Goal: Task Accomplishment & Management: Complete application form

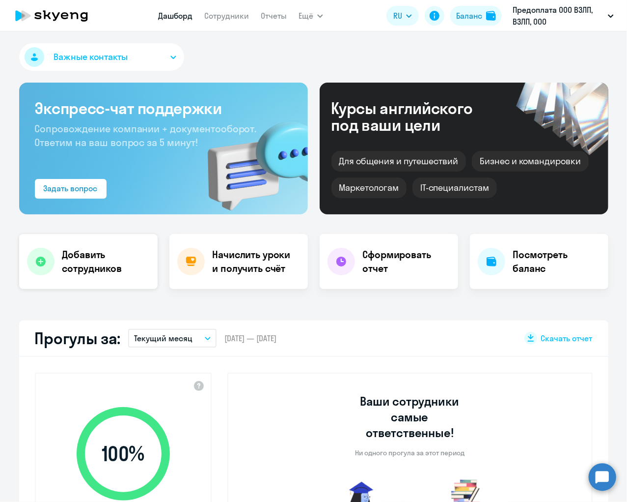
click at [106, 259] on h4 "Добавить сотрудников" at bounding box center [105, 262] width 87 height 28
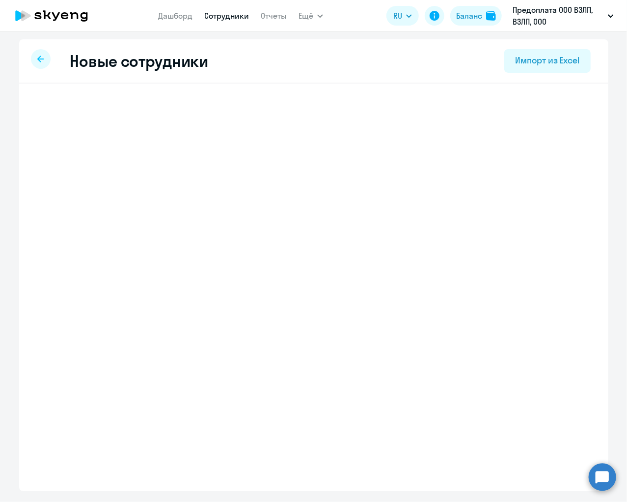
select select "english_adult_not_native_speaker"
select select "3"
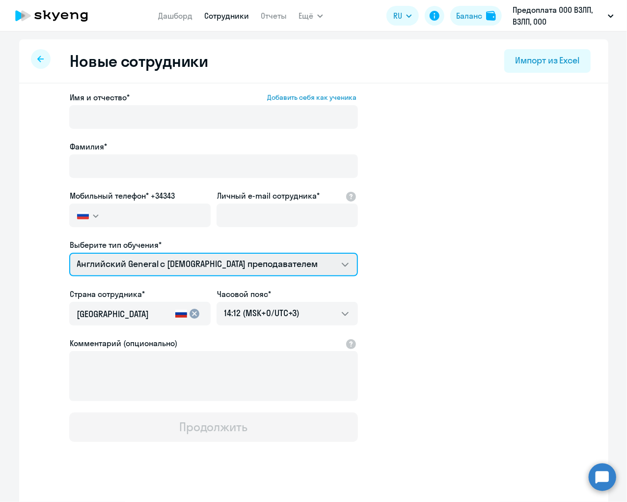
click at [345, 124] on div "Имя и отчество* Добавить себя как ученика Фамилия* Мобильный телефон* +34343 Ро…" at bounding box center [213, 266] width 289 height 350
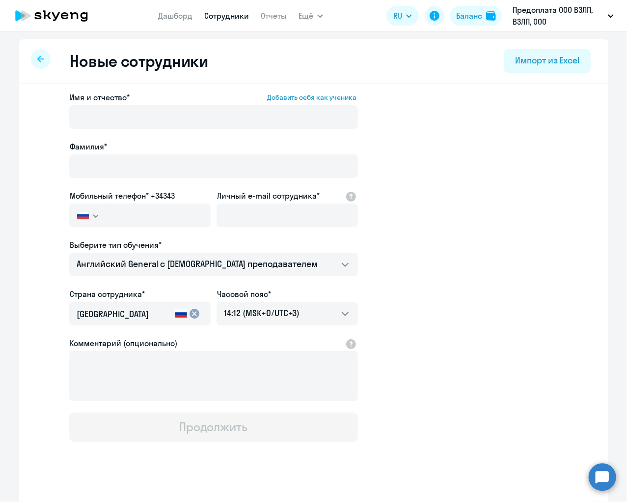
click at [25, 15] on icon at bounding box center [25, 15] width 9 height 11
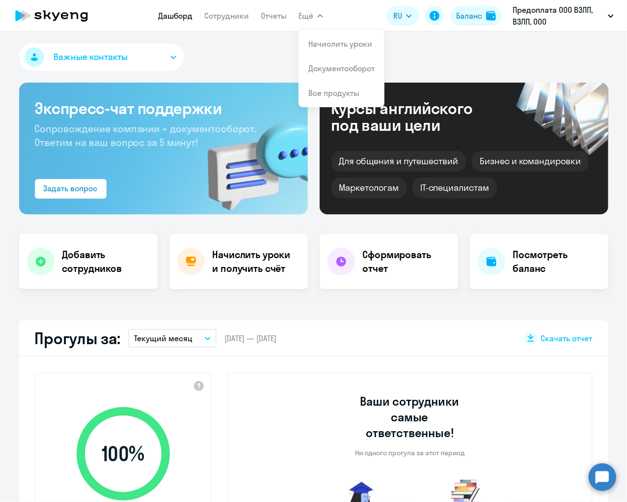
select select "30"
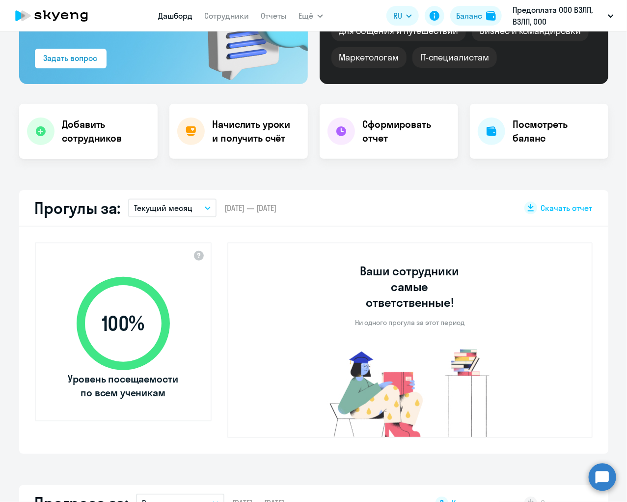
scroll to position [133, 0]
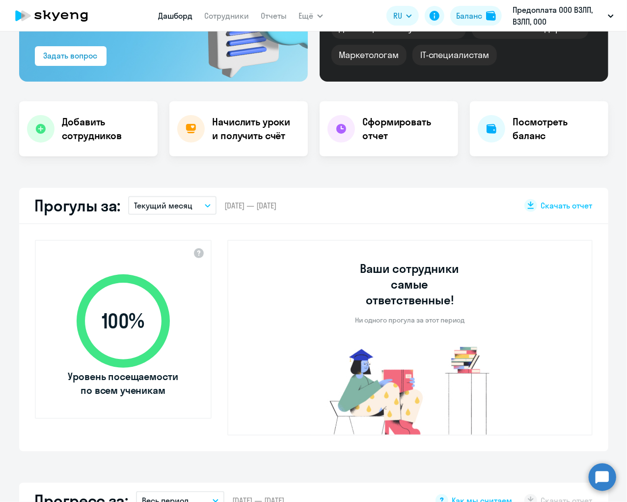
select select "30"
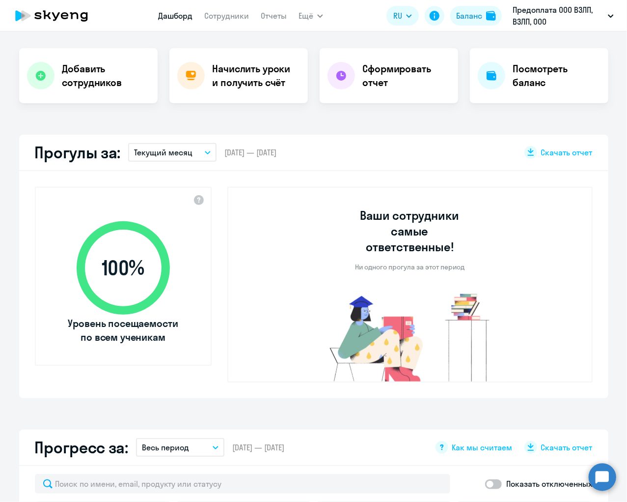
scroll to position [171, 0]
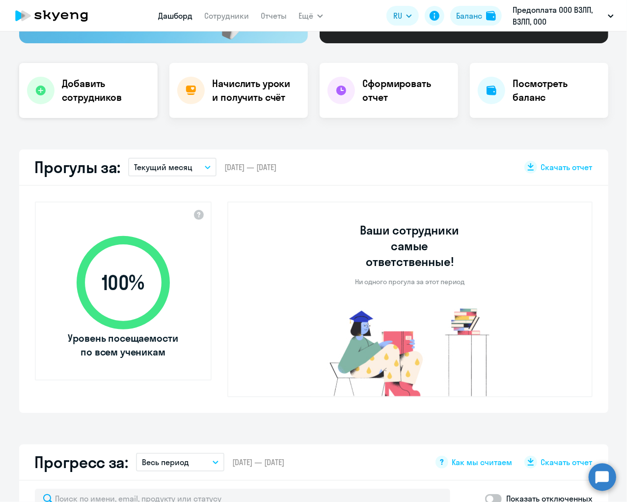
click at [86, 93] on h4 "Добавить сотрудников" at bounding box center [105, 91] width 87 height 28
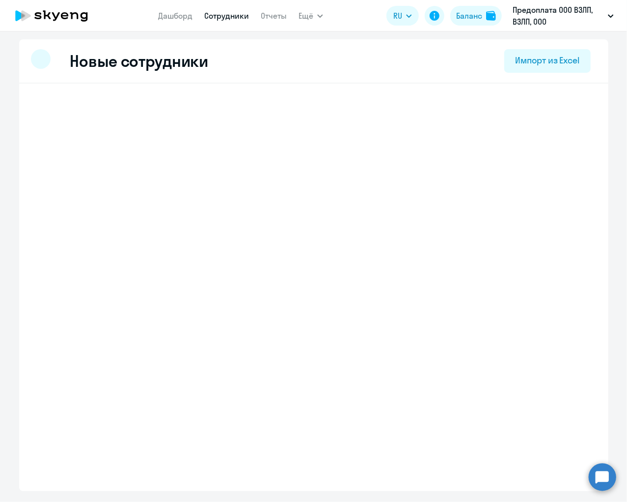
select select "english_adult_not_native_speaker"
select select "3"
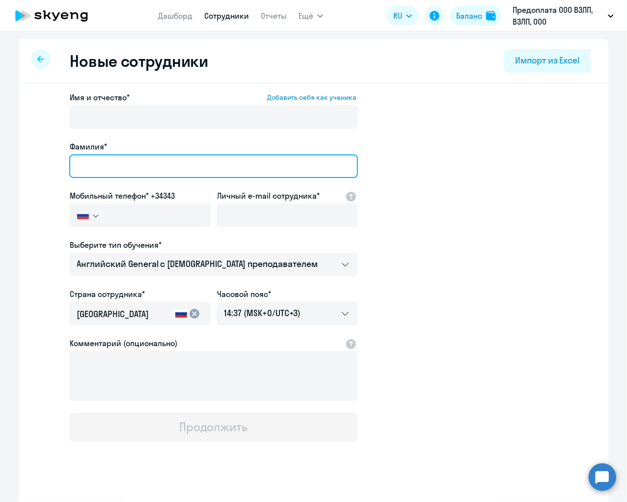
click at [173, 171] on input "Фамилия*" at bounding box center [213, 166] width 289 height 24
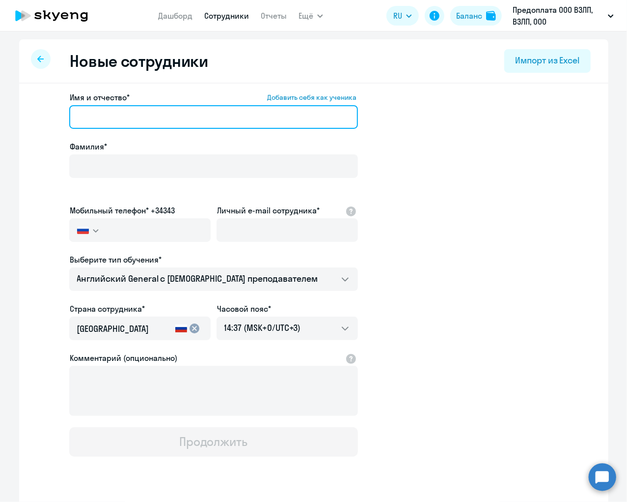
click at [174, 126] on input "Имя и отчество* Добавить себя как ученика" at bounding box center [213, 117] width 289 height 24
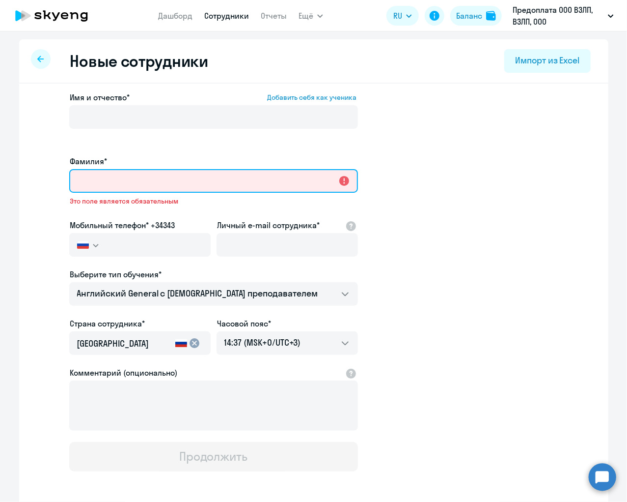
click at [149, 169] on input "Фамилия*" at bounding box center [213, 181] width 289 height 24
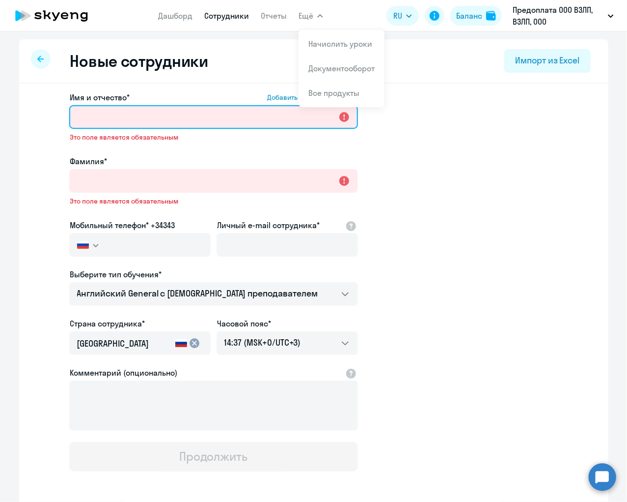
click at [156, 118] on input "Имя и отчество* Добавить себя как ученика" at bounding box center [213, 117] width 289 height 24
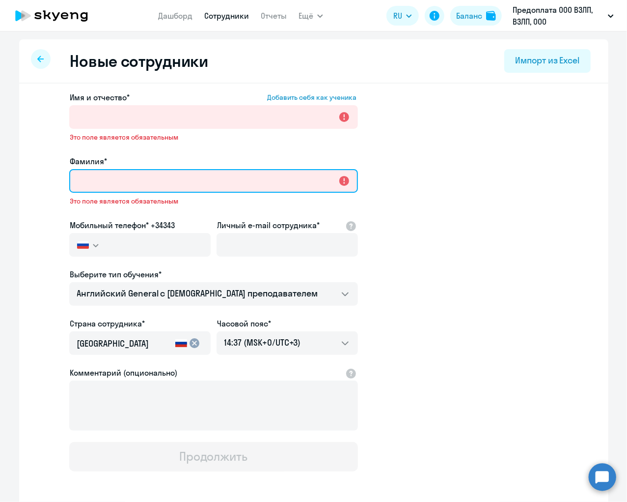
click at [139, 185] on input "Фамилия*" at bounding box center [213, 181] width 289 height 24
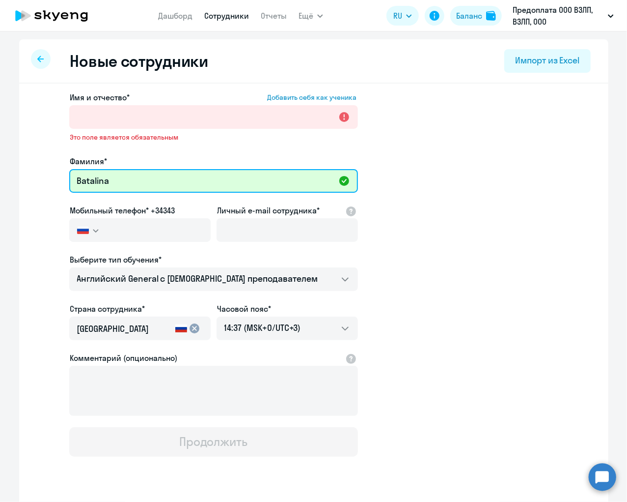
type input "Batalina"
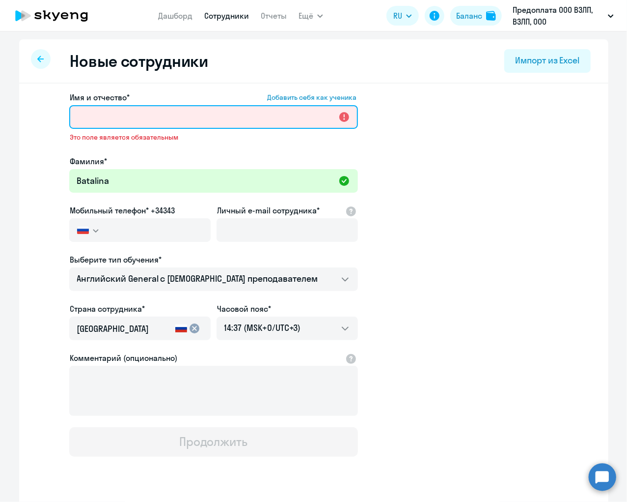
click at [160, 123] on input "Имя и отчество* Добавить себя как ученика" at bounding box center [213, 117] width 289 height 24
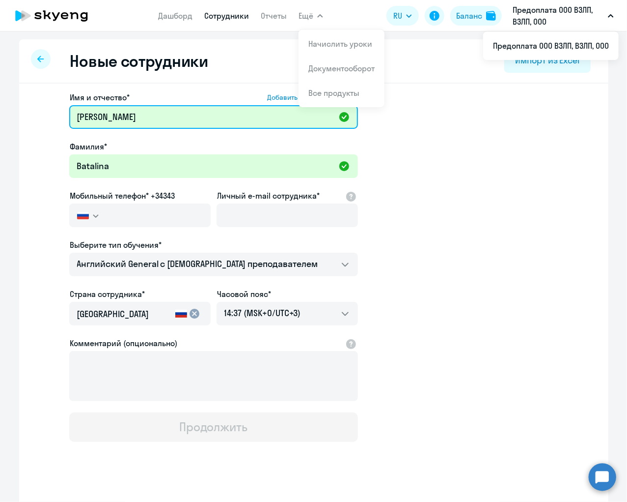
type input "[PERSON_NAME]"
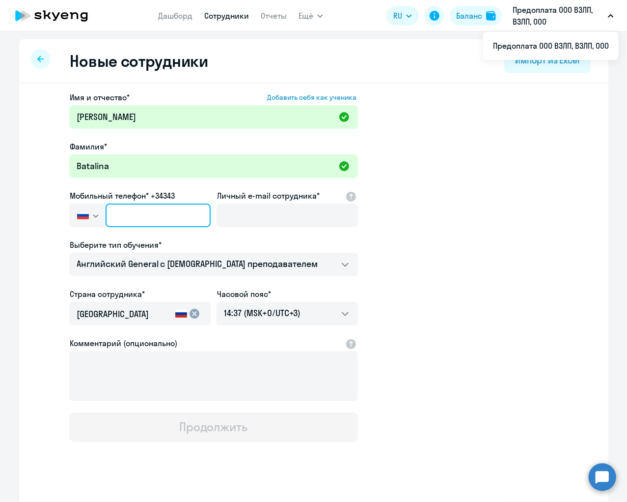
click at [171, 217] on input "text" at bounding box center [158, 215] width 105 height 24
paste input "[PHONE_NUMBER]"
type input "[PHONE_NUMBER]"
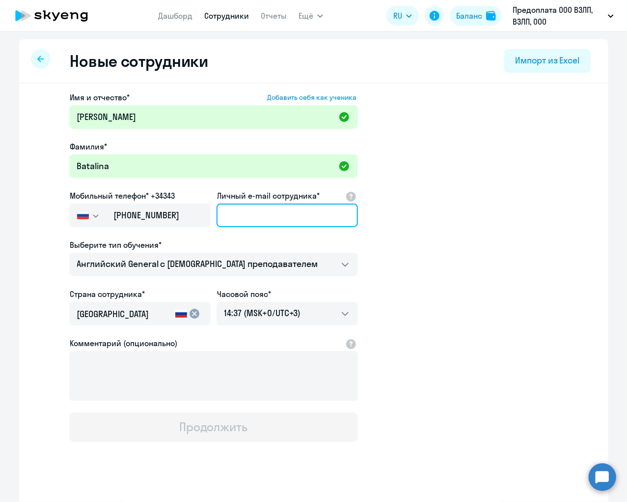
click at [287, 220] on input "Личный e-mail сотрудника*" at bounding box center [287, 215] width 141 height 24
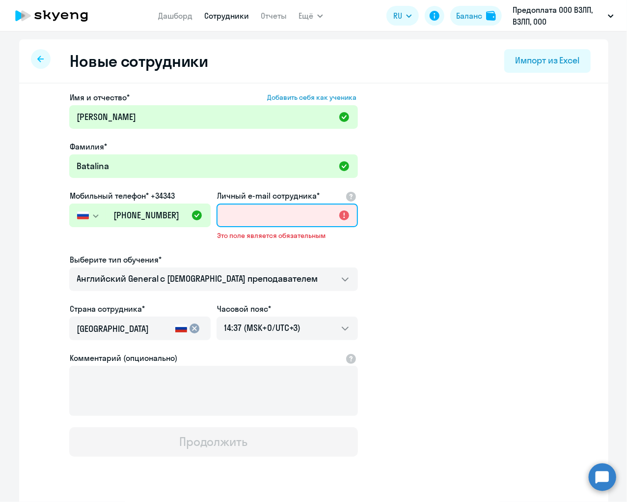
paste input "[EMAIL_ADDRESS][DOMAIN_NAME]"
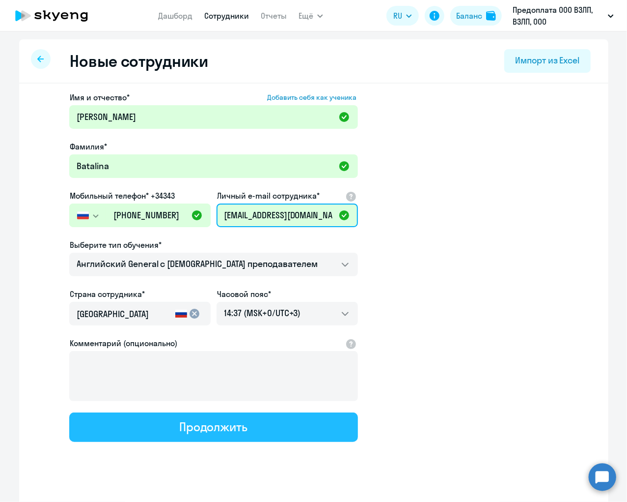
type input "[EMAIL_ADDRESS][DOMAIN_NAME]"
click at [247, 424] on div "Продолжить" at bounding box center [213, 427] width 68 height 16
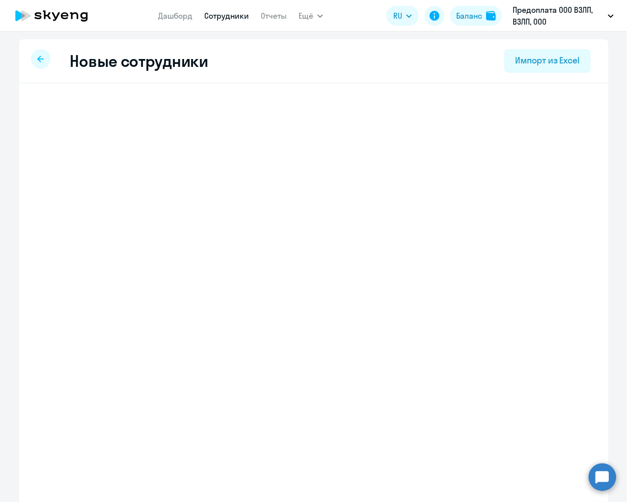
select select "english_adult_not_native_speaker"
select select "3"
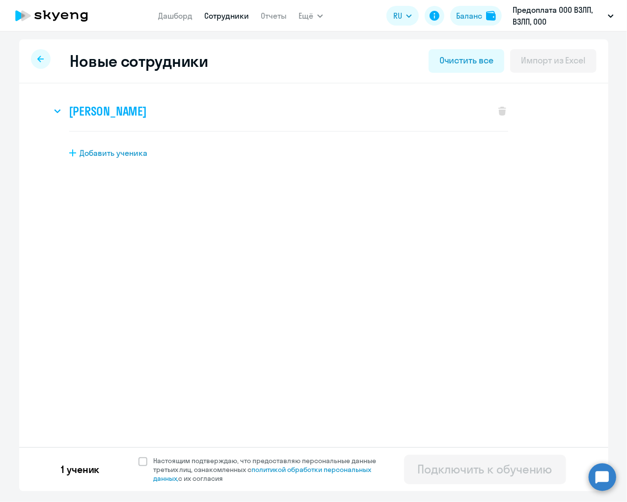
click at [58, 112] on icon at bounding box center [57, 111] width 5 height 3
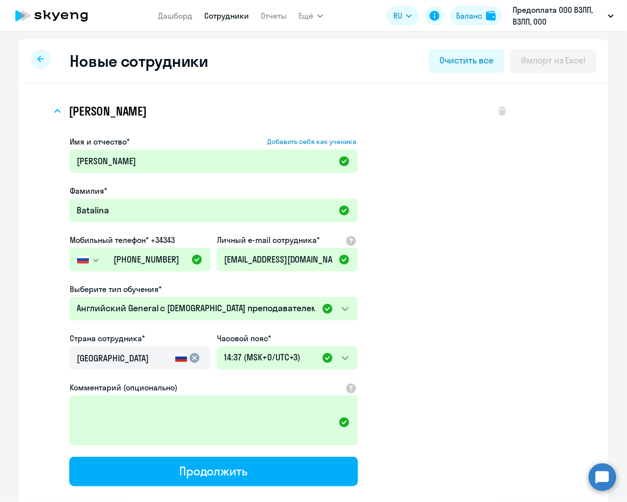
scroll to position [88, 0]
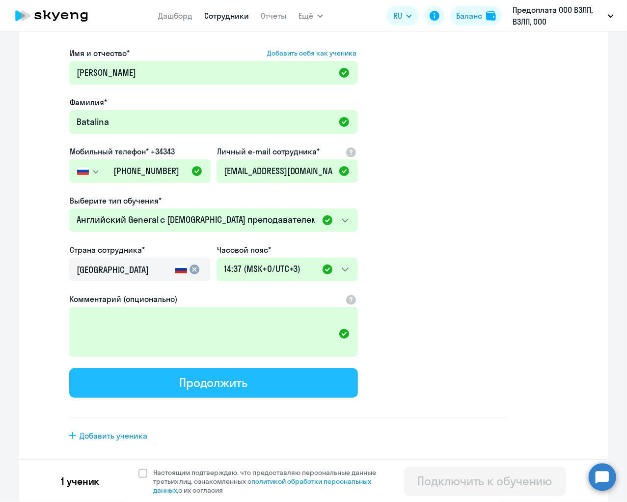
click at [265, 381] on button "Продолжить" at bounding box center [213, 382] width 289 height 29
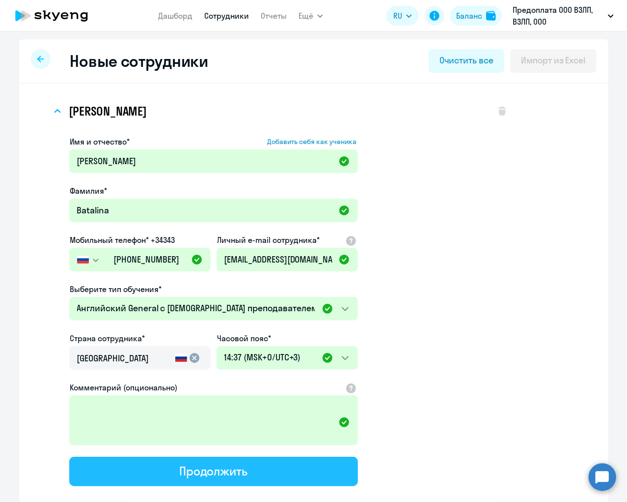
select select "english_adult_not_native_speaker"
select select "3"
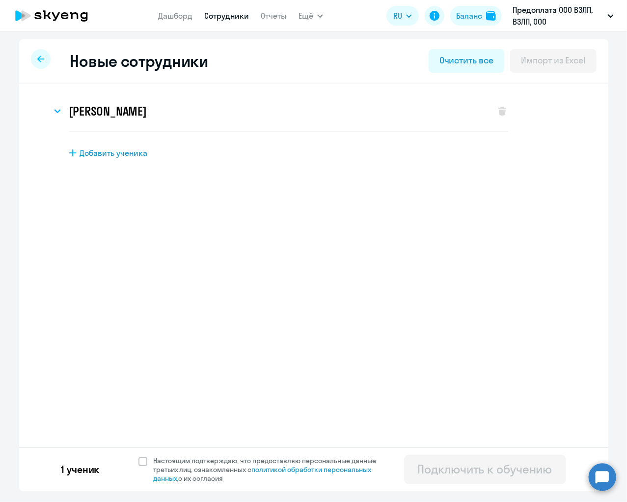
click at [41, 60] on icon at bounding box center [40, 59] width 6 height 7
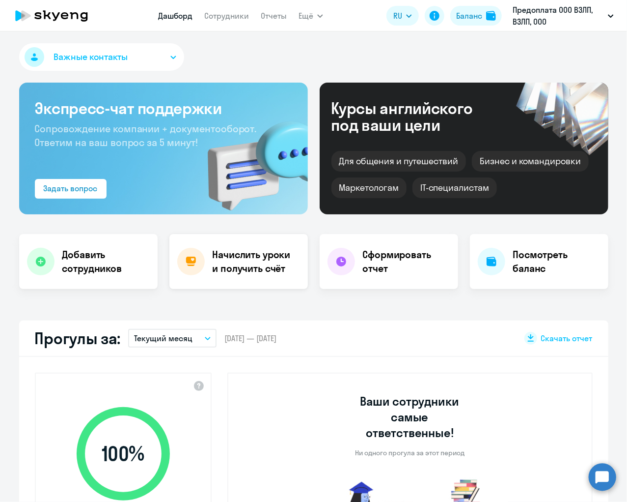
select select "30"
click at [226, 256] on h4 "Начислить уроки и получить счёт" at bounding box center [255, 262] width 85 height 28
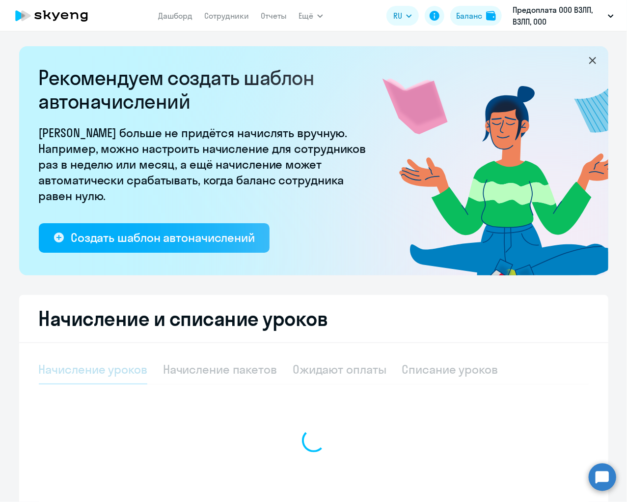
select select "10"
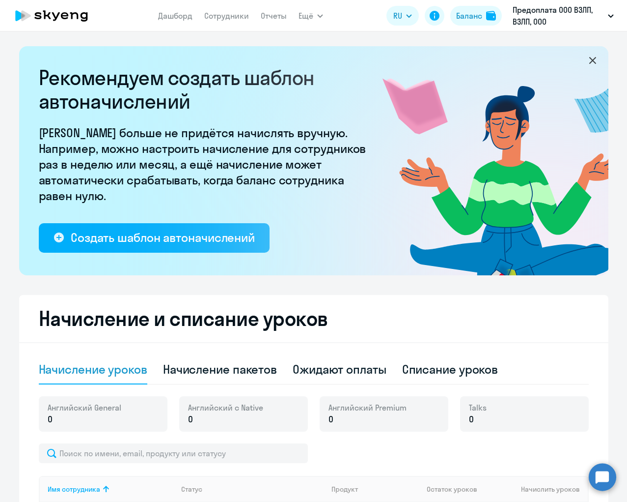
select select "10"
click at [36, 14] on icon at bounding box center [37, 15] width 7 height 7
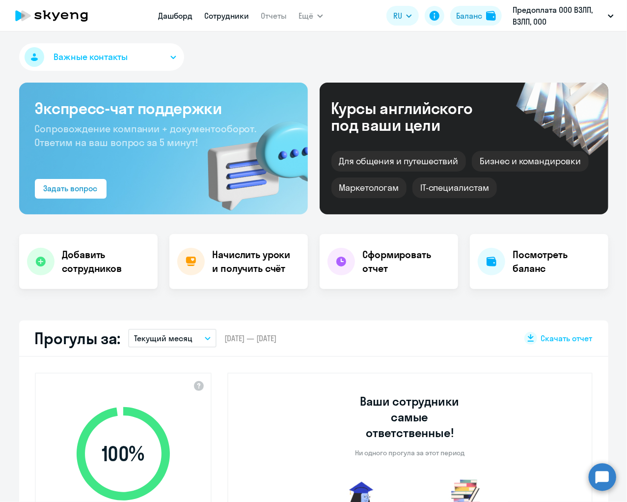
click at [221, 16] on link "Сотрудники" at bounding box center [226, 16] width 45 height 10
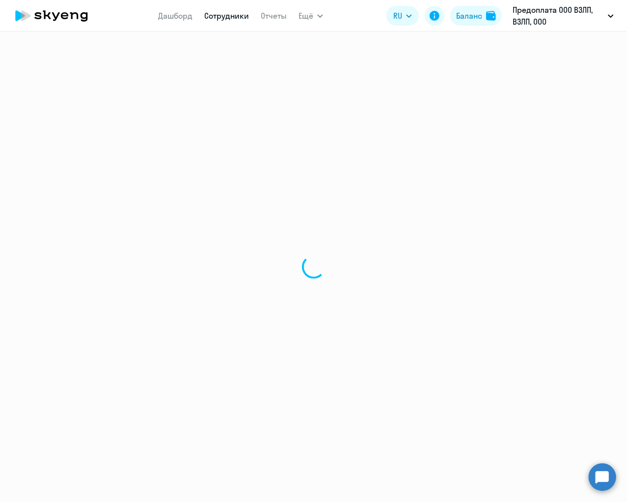
select select "30"
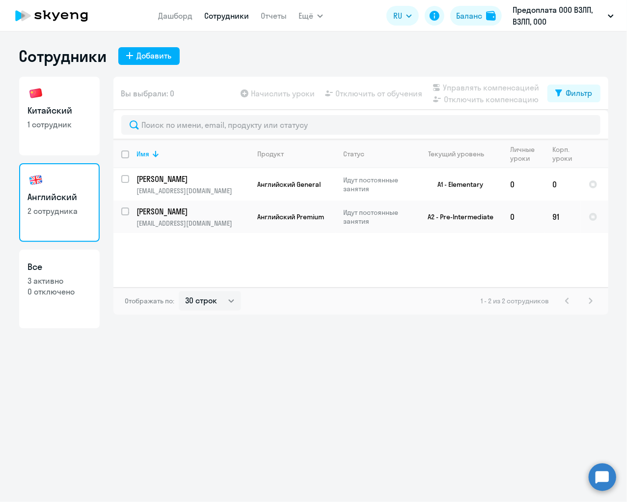
click at [59, 286] on p "0 отключено" at bounding box center [59, 291] width 63 height 11
select select "30"
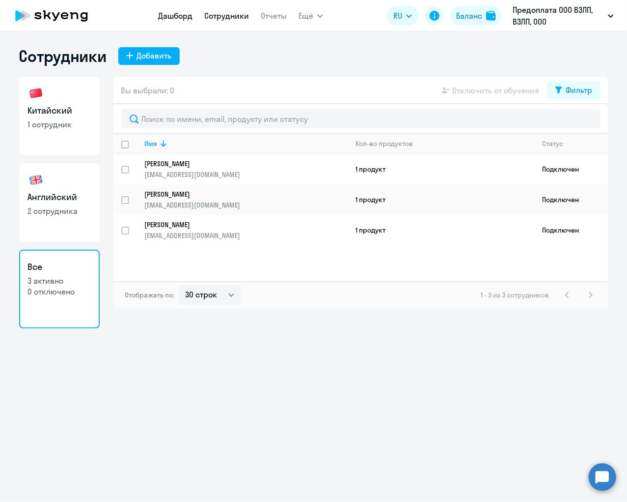
click at [183, 18] on link "Дашборд" at bounding box center [175, 16] width 34 height 10
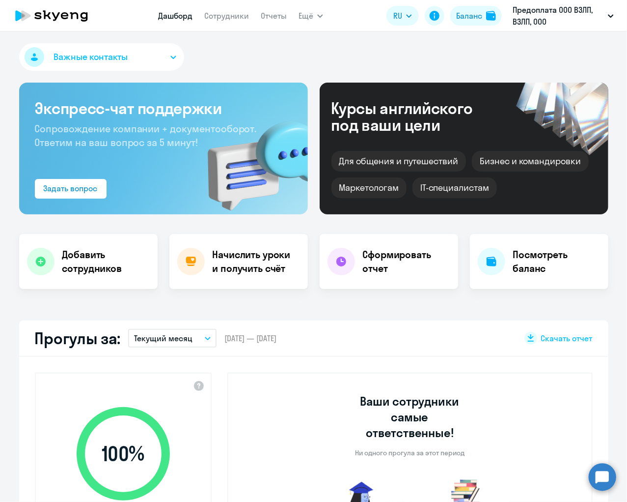
select select "30"
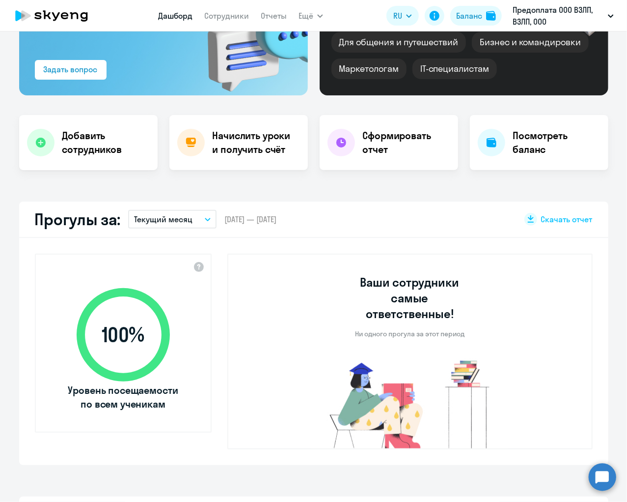
scroll to position [101, 0]
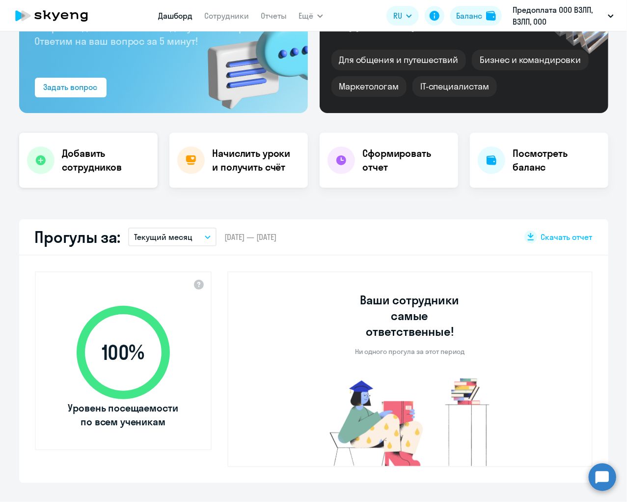
click at [110, 161] on h4 "Добавить сотрудников" at bounding box center [105, 160] width 87 height 28
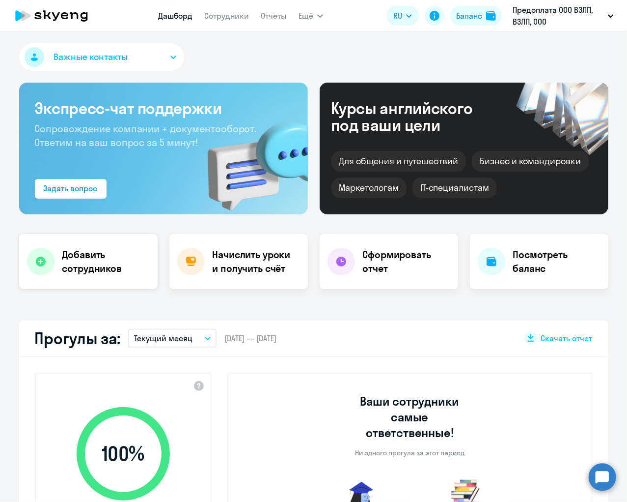
select select "english_adult_not_native_speaker"
select select "3"
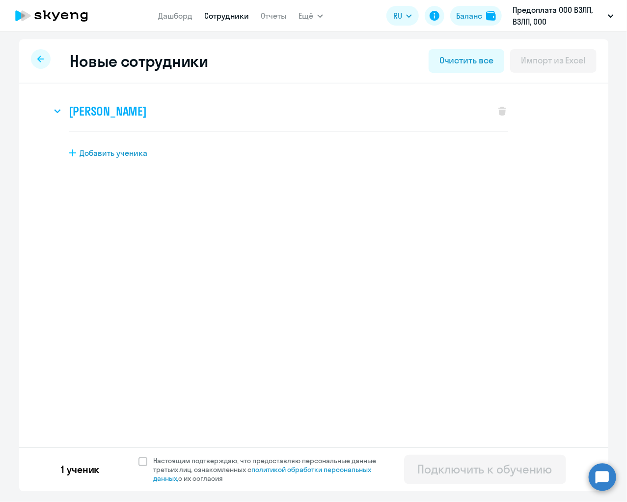
click at [133, 112] on h3 "[PERSON_NAME]" at bounding box center [108, 111] width 78 height 16
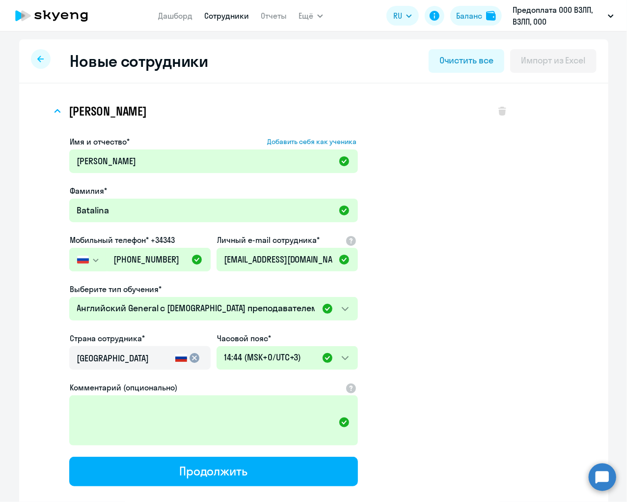
scroll to position [88, 0]
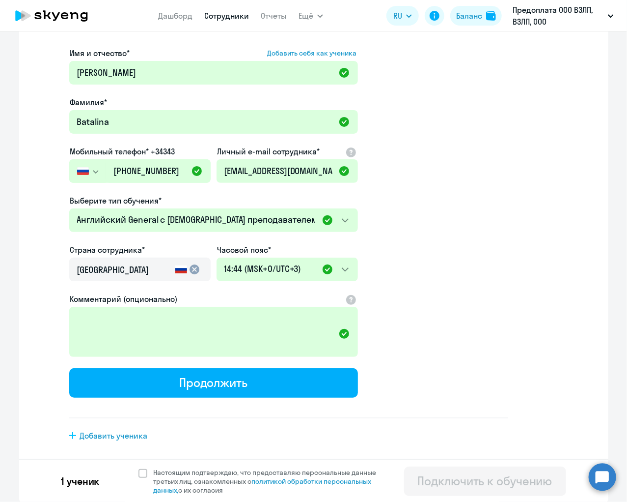
click at [107, 437] on span "Добавить ученика" at bounding box center [114, 435] width 68 height 11
select select "english_adult_not_native_speaker"
select select "3"
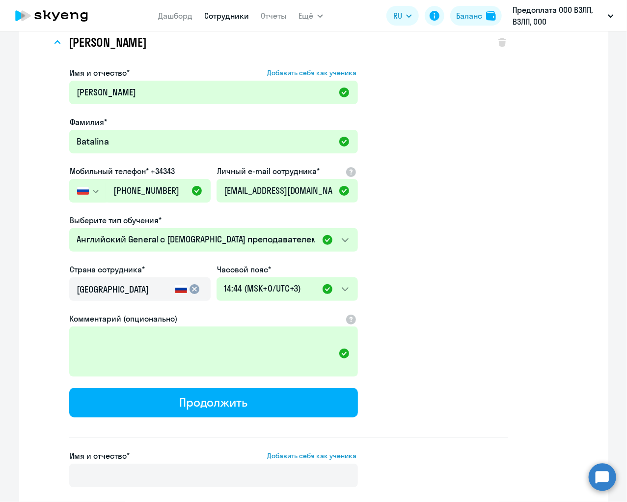
scroll to position [0, 0]
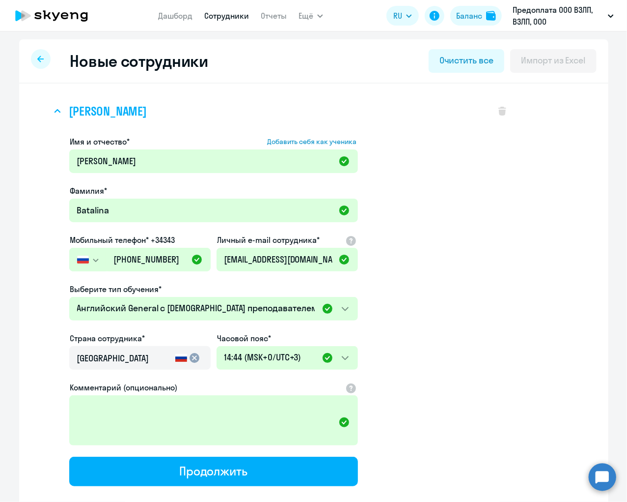
click at [56, 114] on svg-icon at bounding box center [58, 111] width 12 height 12
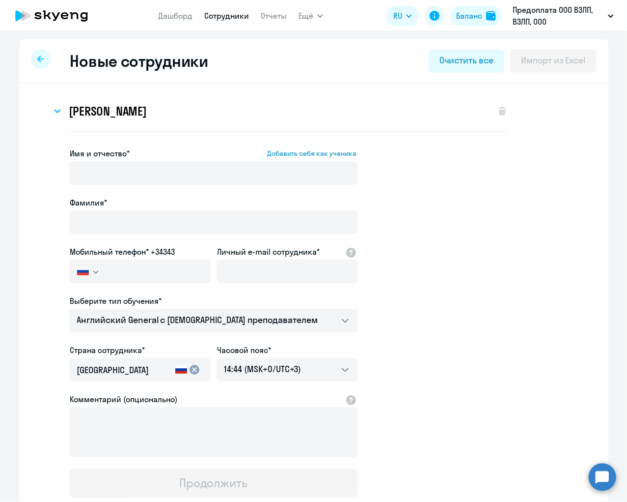
click at [40, 56] on icon at bounding box center [40, 59] width 6 height 7
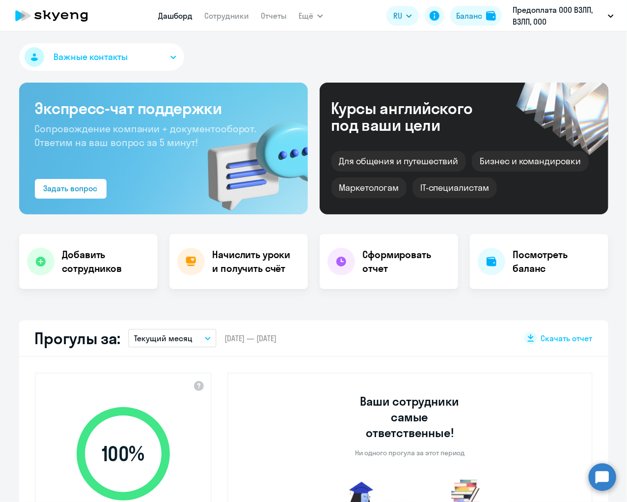
select select "30"
click at [171, 55] on button "Важные контакты" at bounding box center [101, 57] width 165 height 28
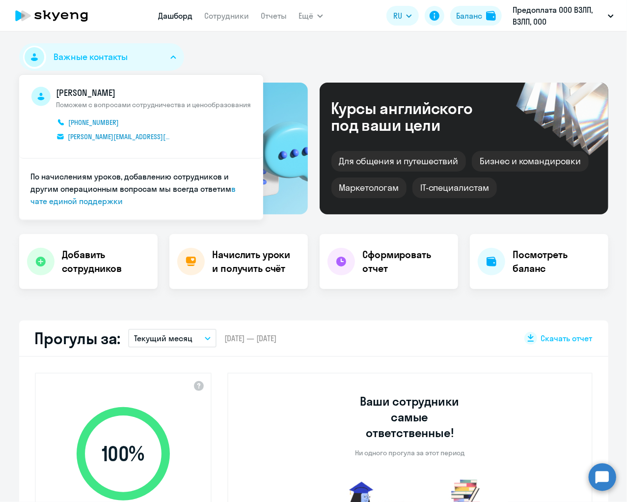
click at [207, 48] on div "Важные контакты [PERSON_NAME] Поможем с вопросами сотрудничества и ценообразова…" at bounding box center [314, 58] width 590 height 31
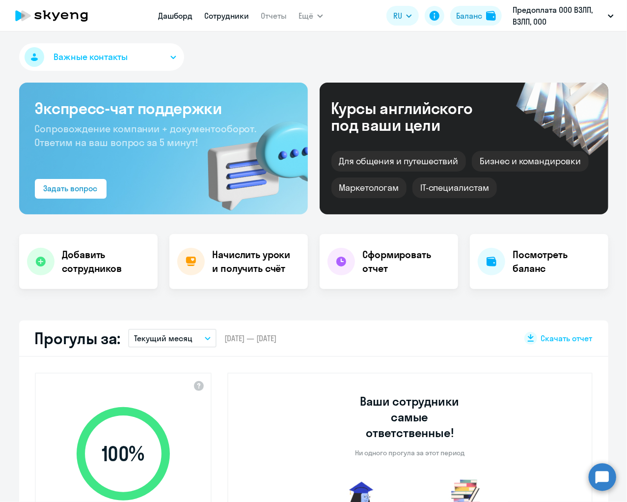
click at [237, 17] on link "Сотрудники" at bounding box center [226, 16] width 45 height 10
select select "30"
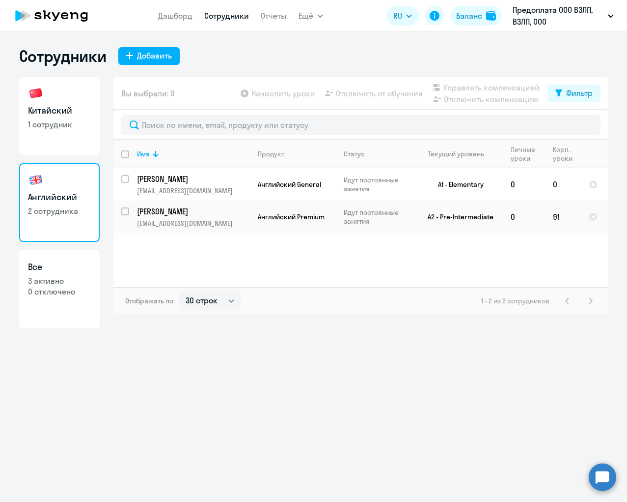
select select "30"
click at [57, 292] on p "0 отключено" at bounding box center [59, 291] width 63 height 11
select select "30"
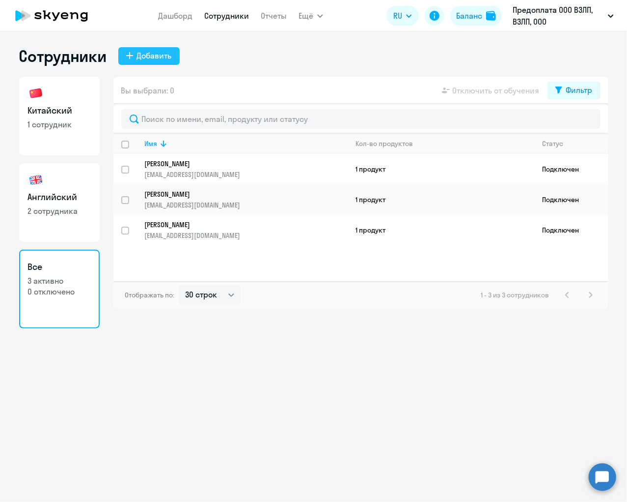
click at [157, 57] on div "Добавить" at bounding box center [154, 56] width 35 height 12
select select "english_adult_not_native_speaker"
select select "3"
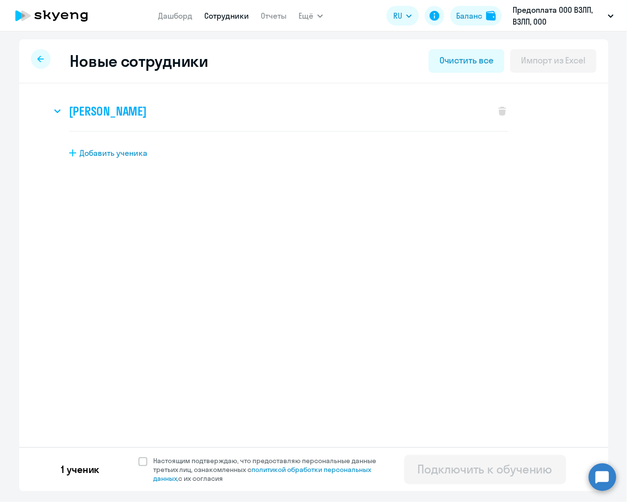
click at [124, 112] on h3 "[PERSON_NAME]" at bounding box center [108, 111] width 78 height 16
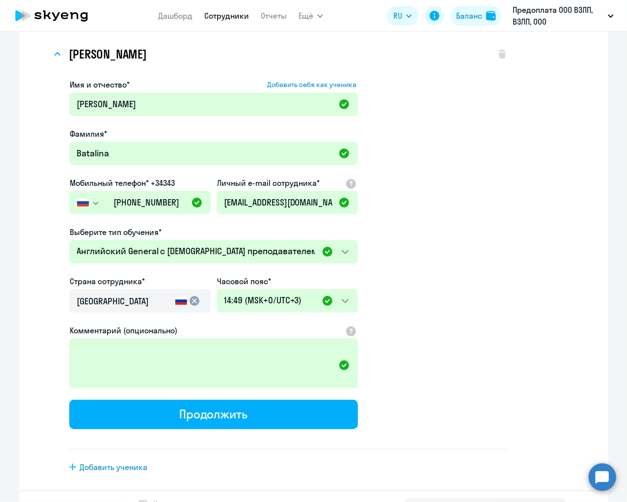
scroll to position [88, 0]
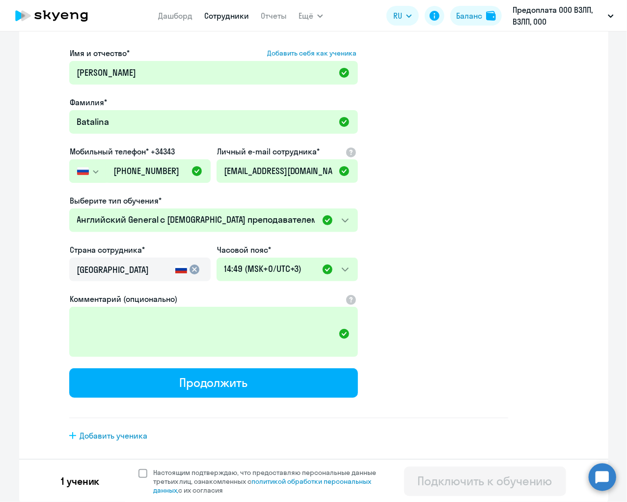
click at [144, 474] on span at bounding box center [143, 473] width 9 height 9
click at [139, 468] on input "Настоящим подтверждаю, что предоставляю персональные данные третьих лиц, ознако…" at bounding box center [138, 467] width 0 height 0
checkbox input "true"
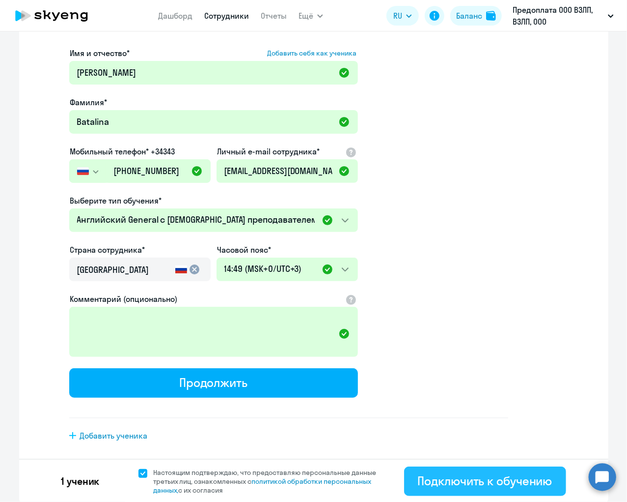
click at [506, 480] on div "Подключить к обучению" at bounding box center [485, 481] width 135 height 16
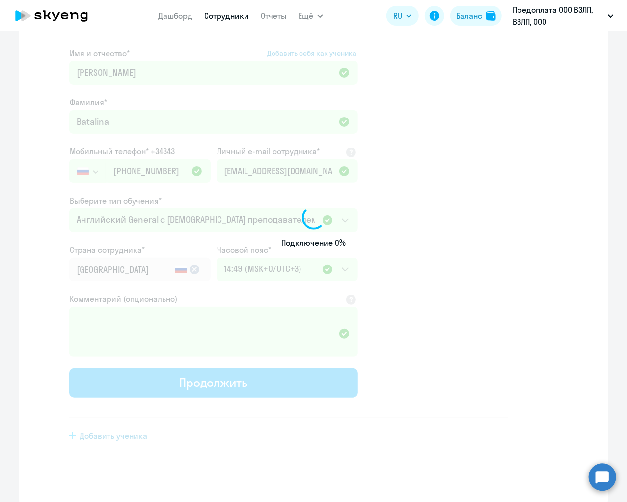
select select "english_adult_not_native_speaker"
select select "3"
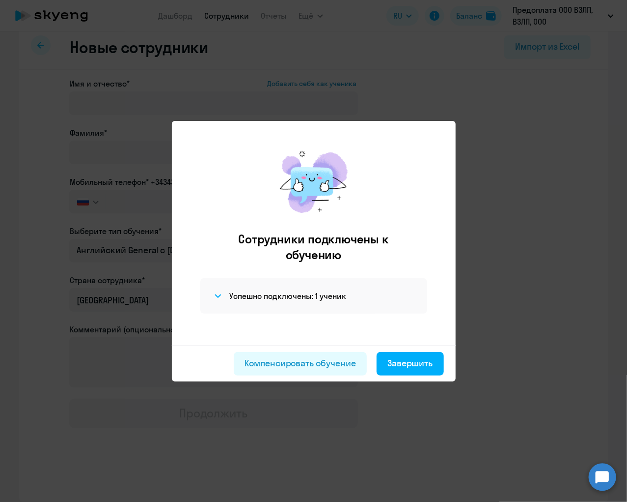
scroll to position [13, 0]
click at [397, 363] on div "Завершить" at bounding box center [411, 363] width 46 height 13
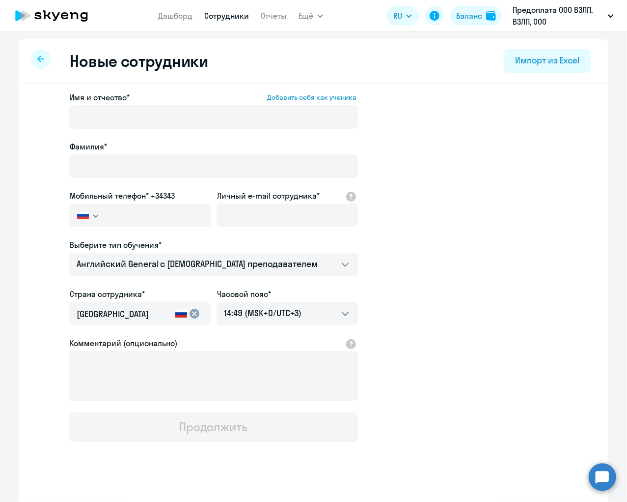
select select "30"
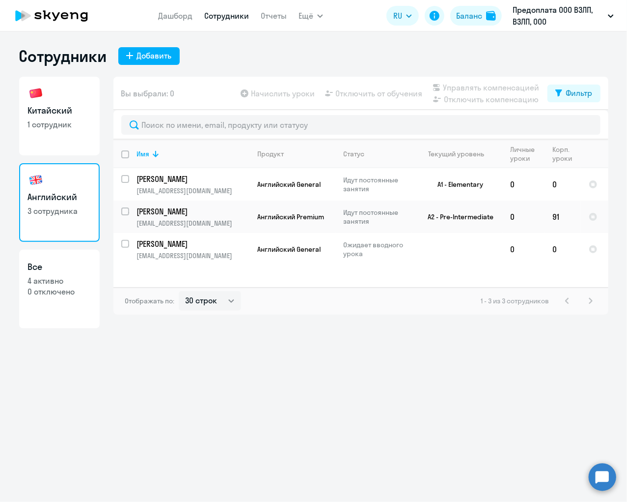
click at [72, 281] on p "4 активно" at bounding box center [59, 280] width 63 height 11
select select "30"
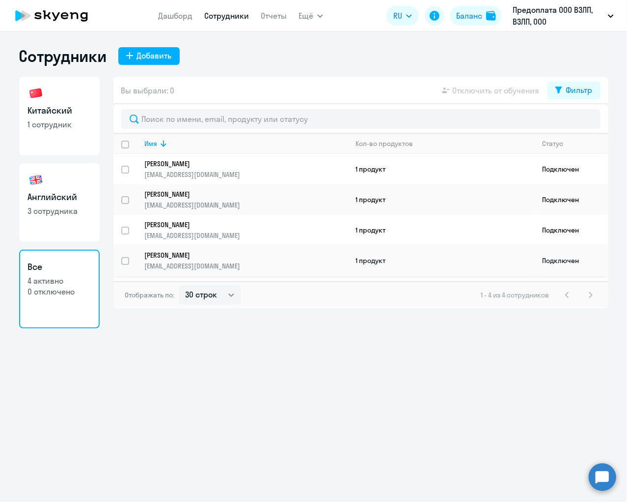
click at [528, 266] on td "1 продукт" at bounding box center [441, 260] width 187 height 30
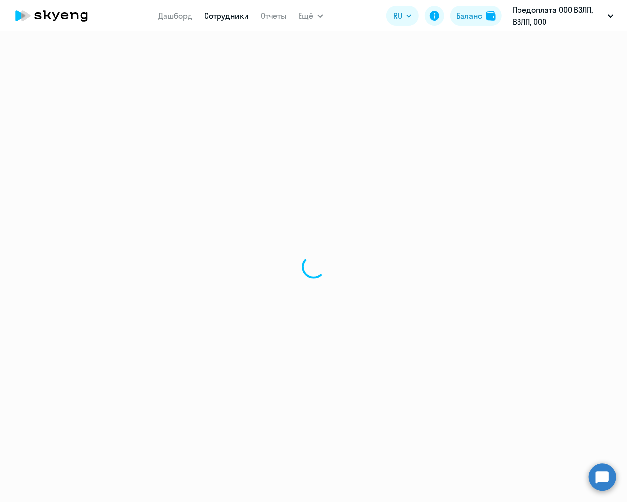
select select "english"
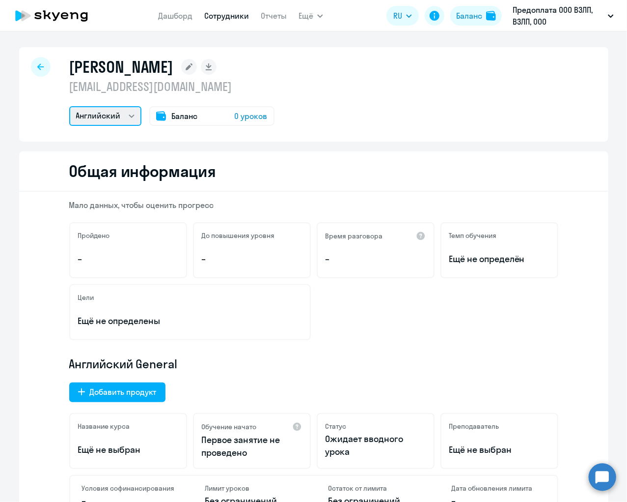
click at [123, 116] on select "Английский" at bounding box center [105, 116] width 72 height 20
click at [133, 113] on select "Английский" at bounding box center [105, 116] width 72 height 20
click at [194, 113] on span "Баланс" at bounding box center [185, 116] width 26 height 12
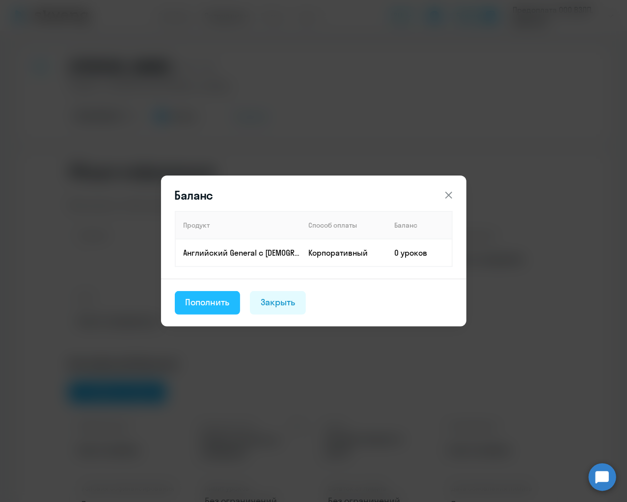
click at [222, 303] on div "Пополнить" at bounding box center [208, 302] width 44 height 13
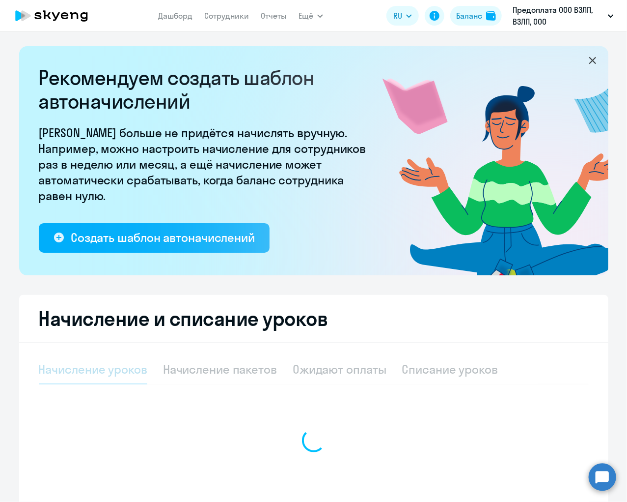
select select "10"
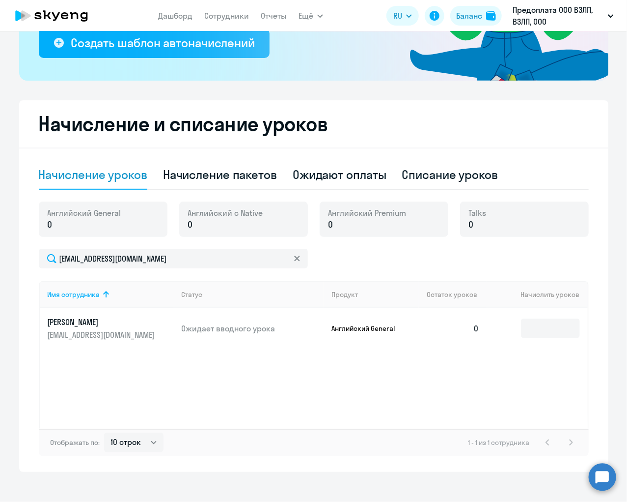
scroll to position [203, 0]
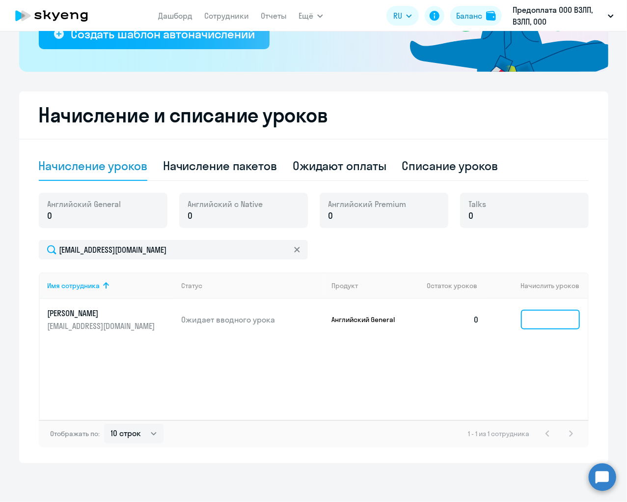
click at [548, 323] on input at bounding box center [550, 320] width 59 height 20
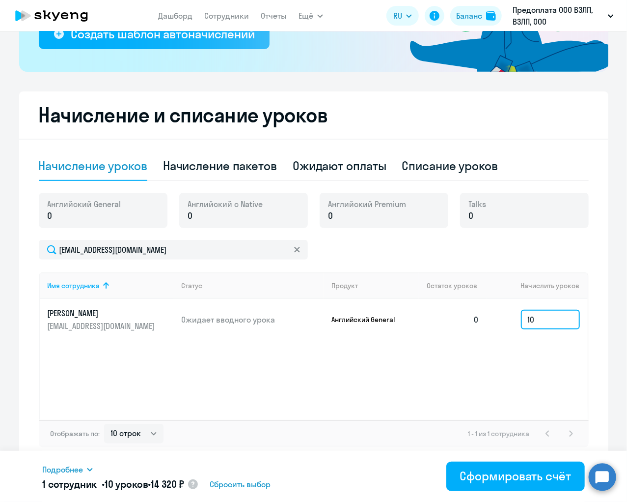
type input "1"
type input "9"
type input "1"
type input "9"
type input "1"
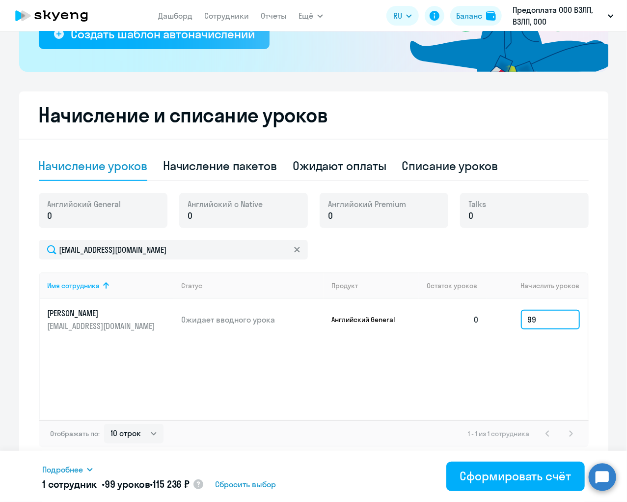
type input "99"
